Goal: Check status: Check status

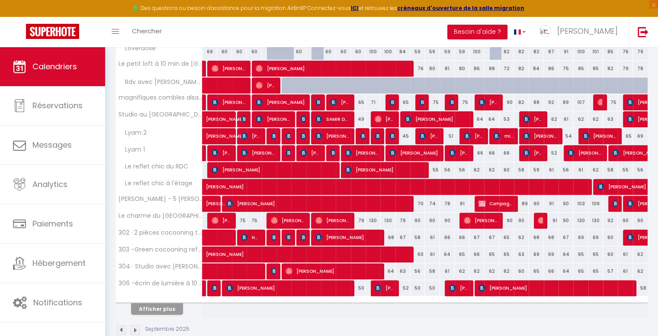
scroll to position [290, 0]
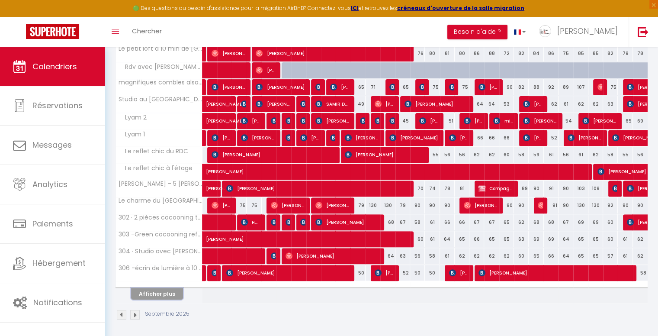
drag, startPoint x: 161, startPoint y: 292, endPoint x: 314, endPoint y: 218, distance: 170.0
click at [163, 292] on button "Afficher plus" at bounding box center [157, 294] width 52 height 12
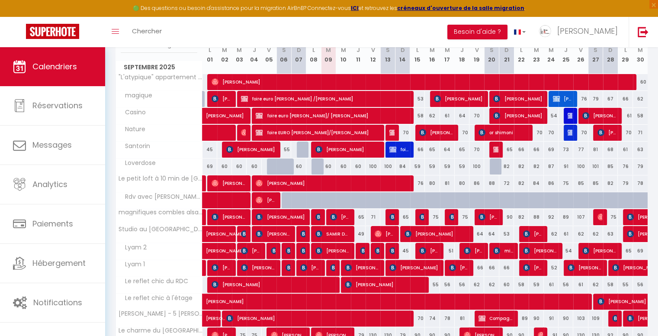
scroll to position [117, 0]
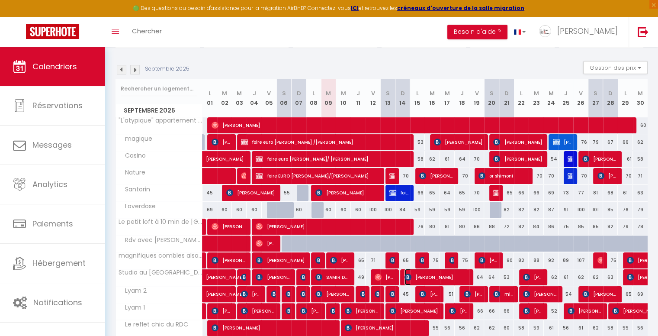
click at [462, 269] on span "[PERSON_NAME]" at bounding box center [436, 277] width 64 height 16
select select "OK"
select select "KO"
select select "0"
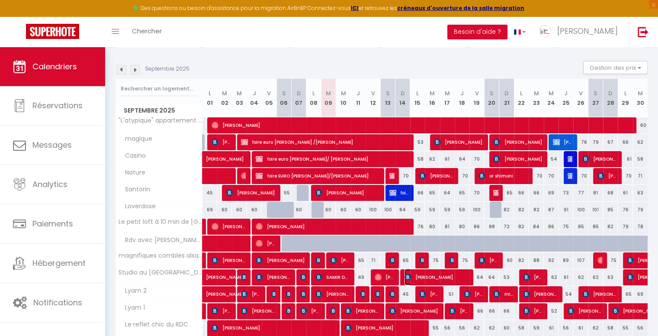
select select "1"
select select
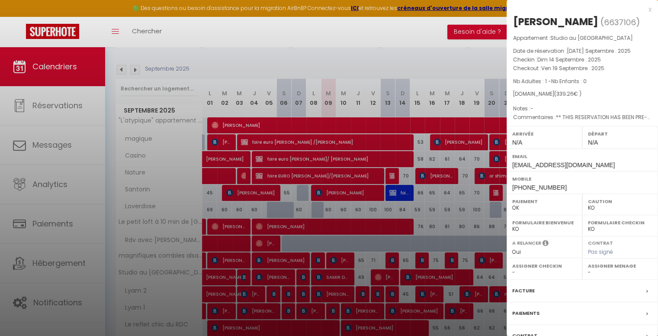
click at [462, 268] on div at bounding box center [329, 168] width 658 height 336
